Goal: Information Seeking & Learning: Learn about a topic

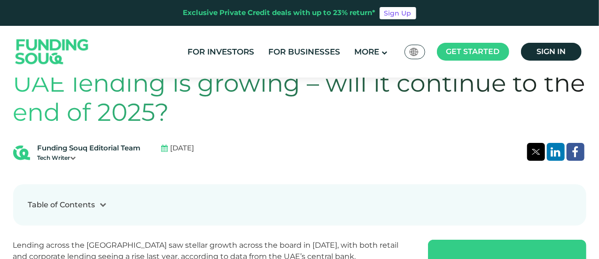
scroll to position [188, 0]
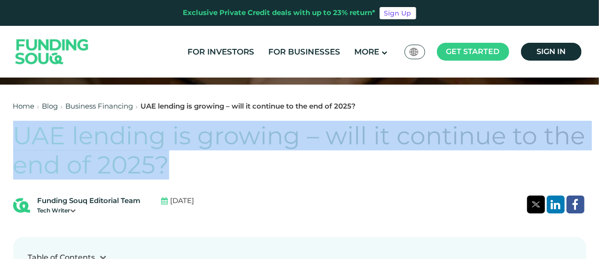
drag, startPoint x: 191, startPoint y: 167, endPoint x: 21, endPoint y: 141, distance: 172.0
click at [21, 141] on h1 "UAE lending is growing – will it continue to the end of 2025?" at bounding box center [299, 150] width 573 height 59
copy h1 "UAE lending is growing – will it continue to the end of 2025?"
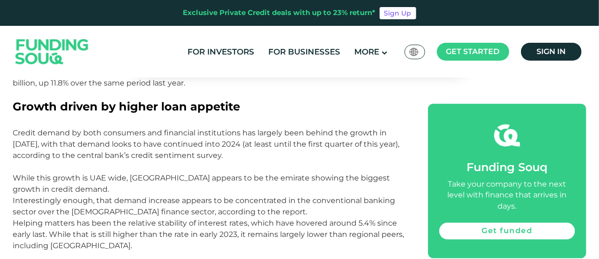
scroll to position [752, 0]
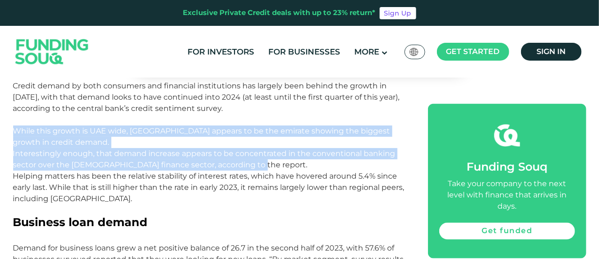
drag, startPoint x: 252, startPoint y: 167, endPoint x: 16, endPoint y: 129, distance: 238.4
copy div "While this growth is UAE wide, [GEOGRAPHIC_DATA] appears to be the emirate show…"
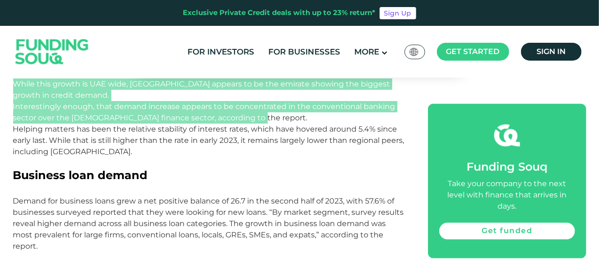
scroll to position [846, 0]
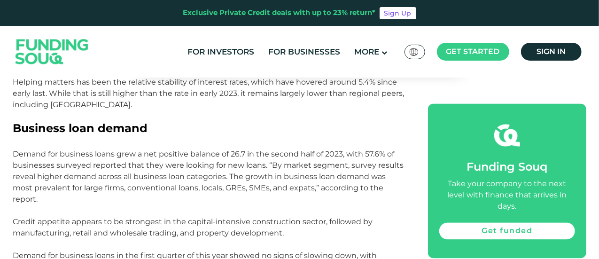
drag, startPoint x: 49, startPoint y: 199, endPoint x: 14, endPoint y: 155, distance: 56.5
click at [14, 155] on p "Demand for business loans grew a net positive balance of 26.7 in the second hal…" at bounding box center [210, 182] width 394 height 68
copy p "Demand for business loans grew a net positive balance of 26.7 in the second hal…"
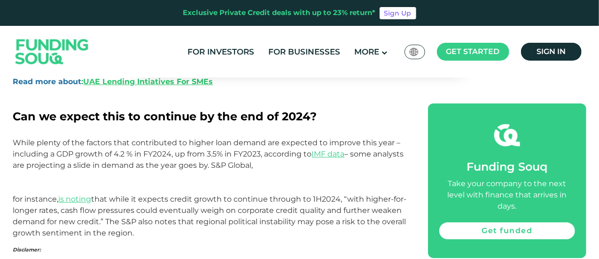
scroll to position [1503, 0]
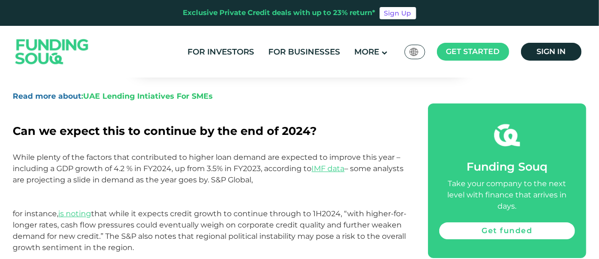
click at [200, 95] on link "UAE Lending Intiatives For SMEs" at bounding box center [149, 96] width 130 height 9
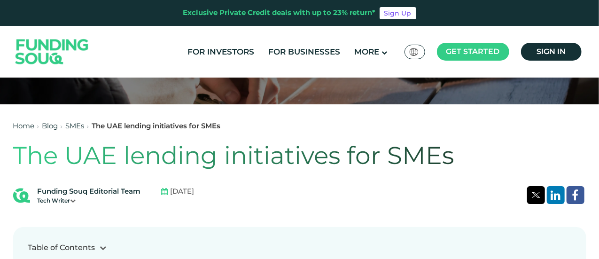
scroll to position [141, 0]
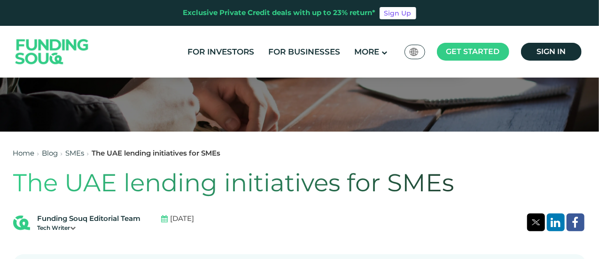
click at [231, 174] on h1 "The UAE lending initiatives for SMEs" at bounding box center [299, 182] width 573 height 29
click at [229, 176] on h1 "The UAE lending initiatives for SMEs" at bounding box center [299, 182] width 573 height 29
click at [208, 187] on h1 "The UAE lending initiatives for SMEs" at bounding box center [299, 182] width 573 height 29
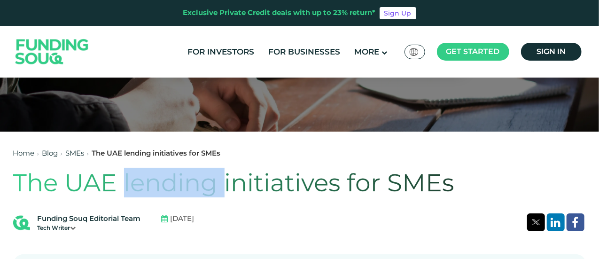
click at [208, 187] on h1 "The UAE lending initiatives for SMEs" at bounding box center [299, 182] width 573 height 29
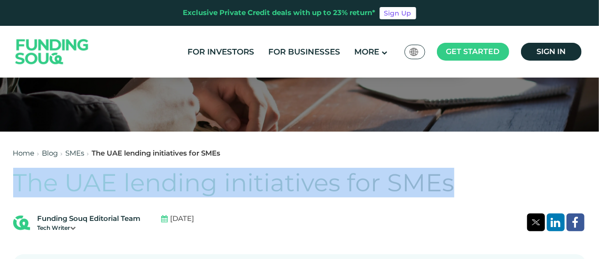
click at [208, 187] on h1 "The UAE lending initiatives for SMEs" at bounding box center [299, 182] width 573 height 29
copy div "The UAE lending initiatives for SMEs"
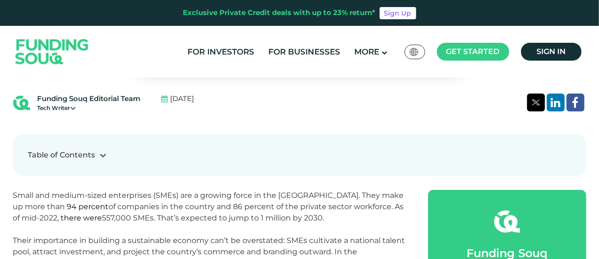
scroll to position [282, 0]
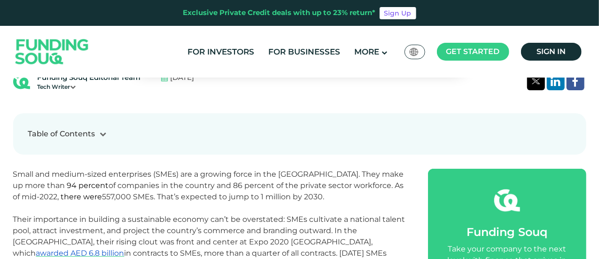
drag, startPoint x: 296, startPoint y: 196, endPoint x: 16, endPoint y: 173, distance: 281.4
click at [16, 173] on p "Small and medium-sized enterprises (SMEs) are a growing force in the UAE. They …" at bounding box center [210, 186] width 394 height 34
copy span "Small and medium-sized enterprises (SMEs) are a growing force in the UAE. They …"
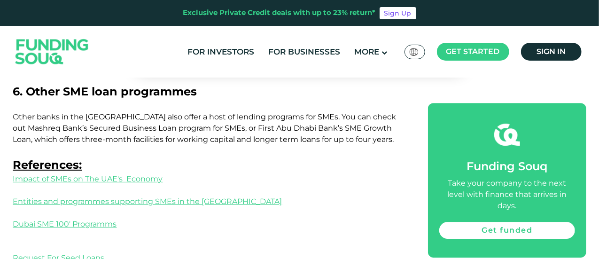
scroll to position [1362, 0]
